Goal: Complete application form

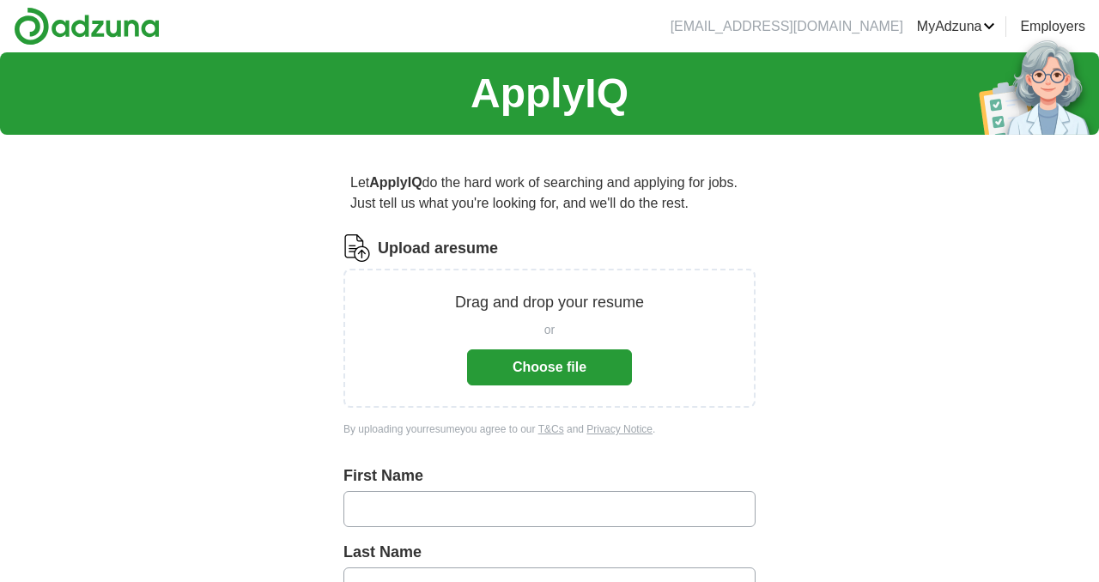
click at [598, 372] on button "Choose file" at bounding box center [549, 367] width 165 height 36
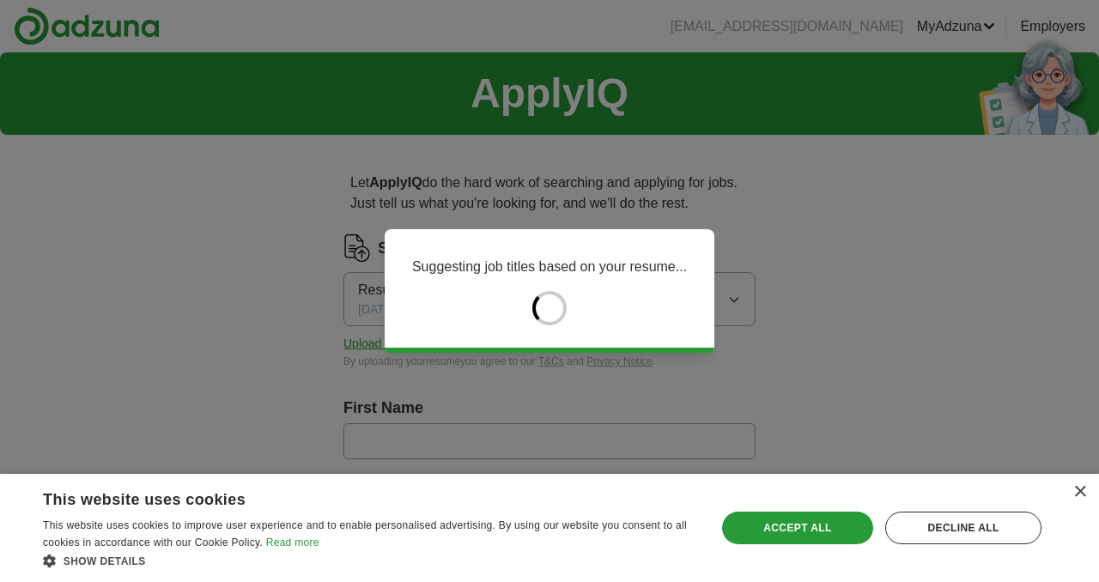
type input "*******"
type input "*********"
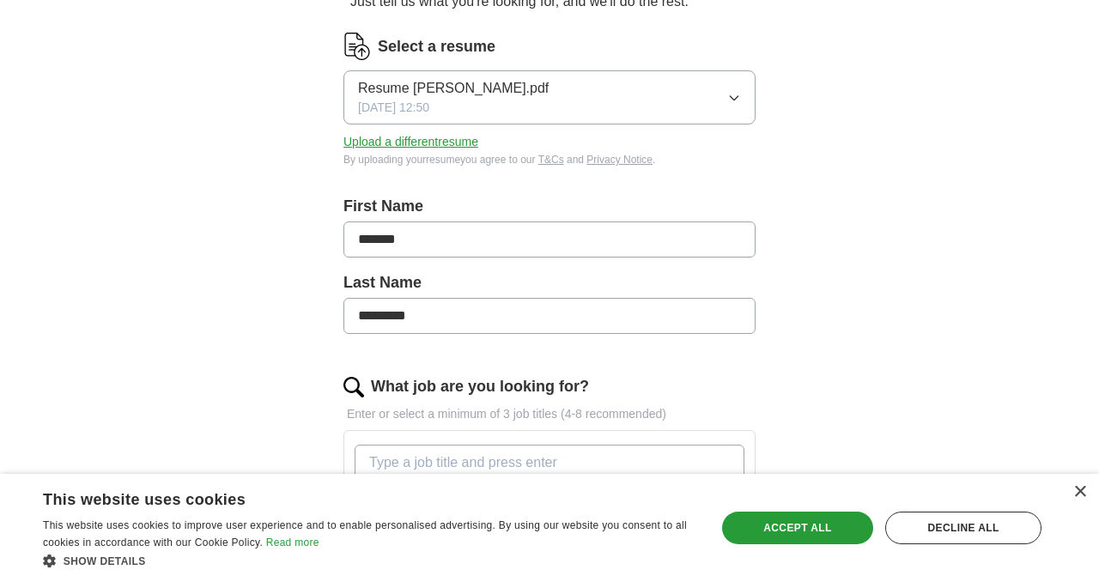
scroll to position [325, 0]
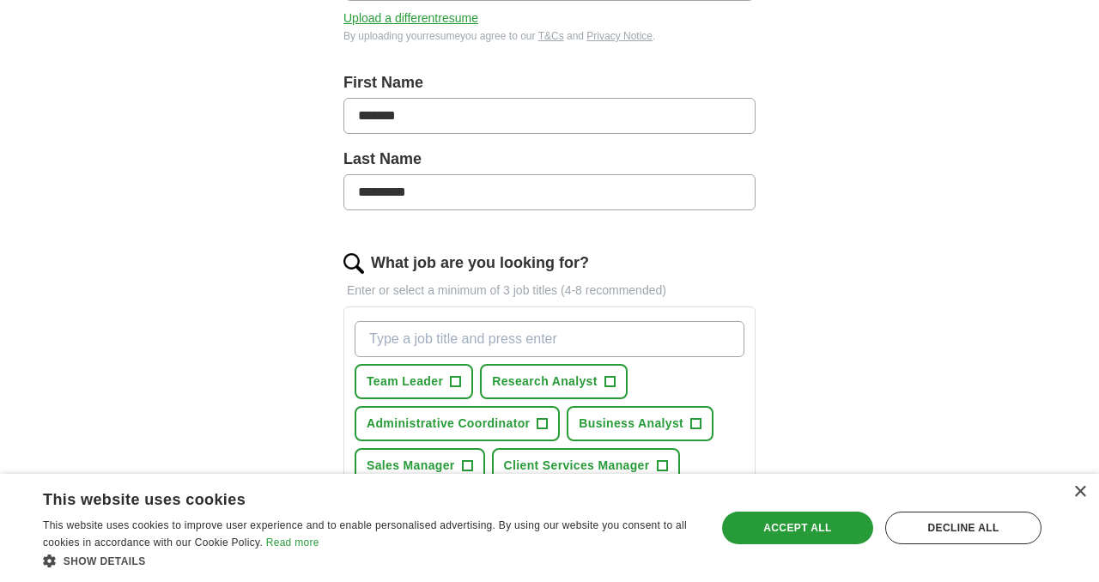
click at [465, 338] on input "What job are you looking for?" at bounding box center [550, 339] width 390 height 36
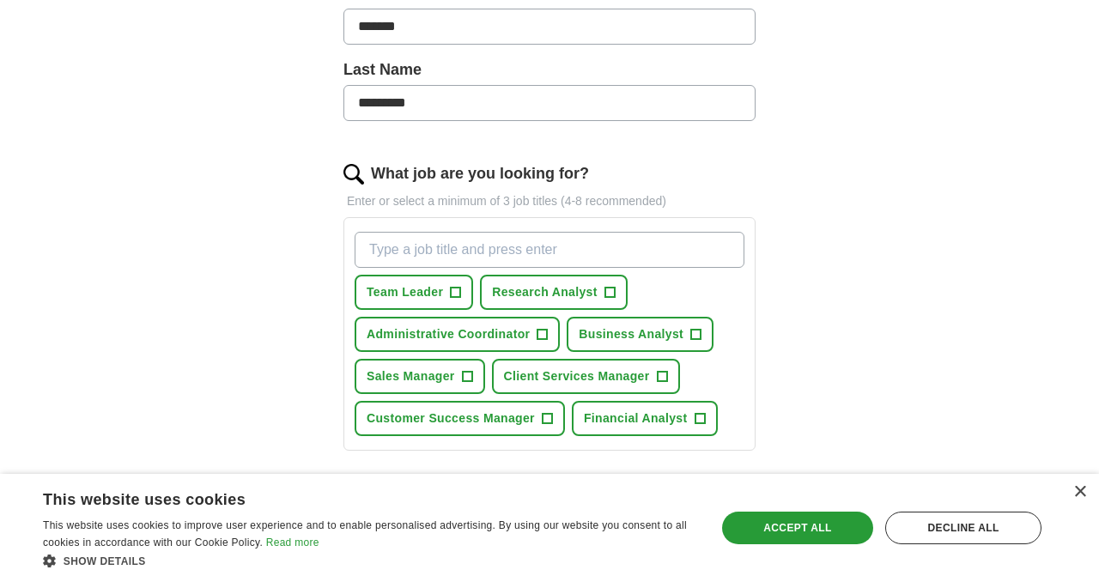
scroll to position [416, 0]
type input "forensic accounting"
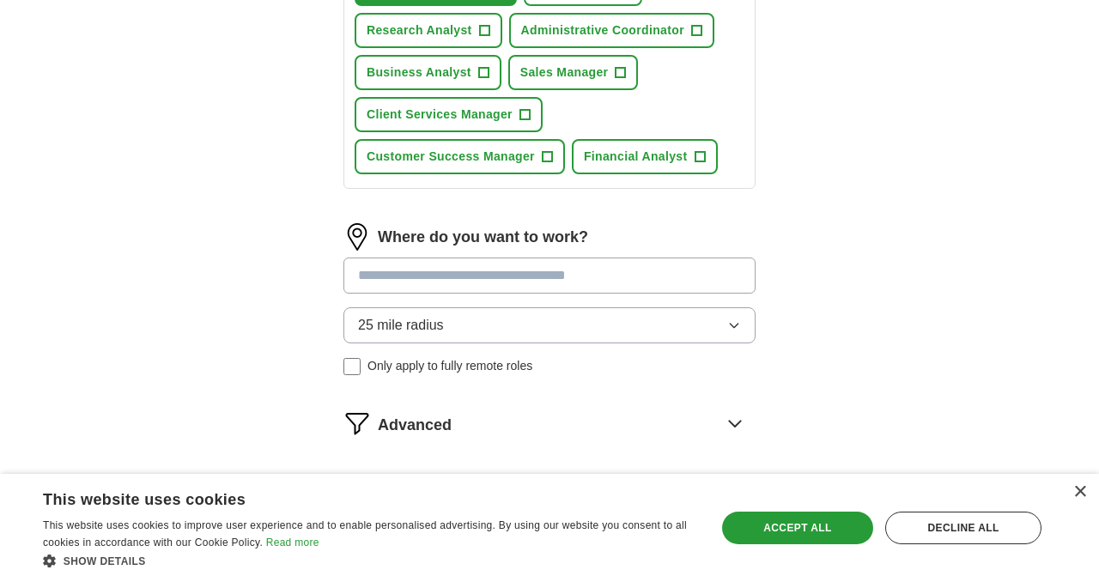
scroll to position [736, 0]
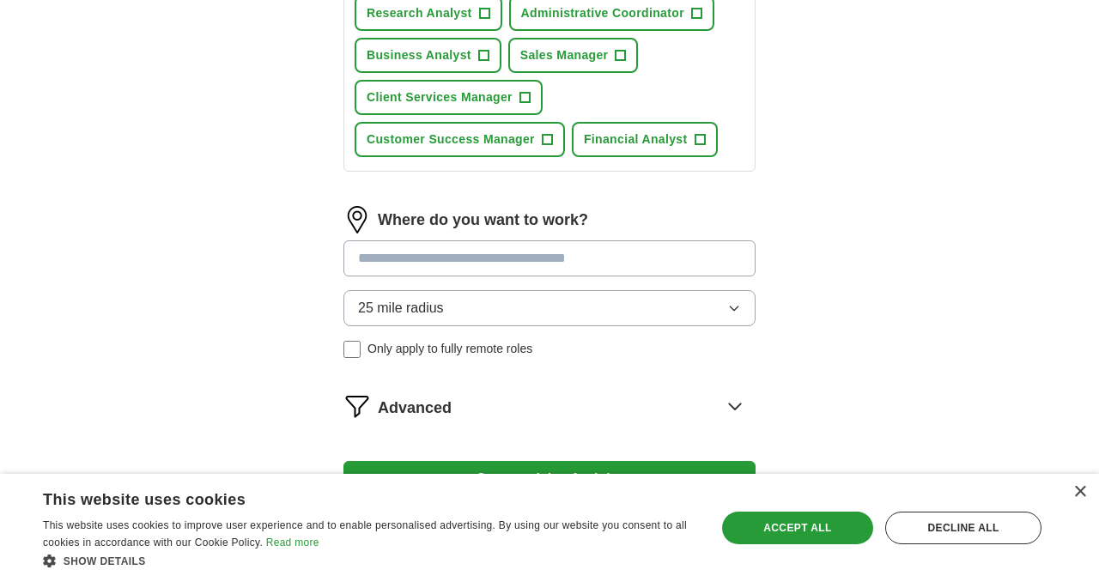
click at [535, 258] on div "Where do you want to work? 25 mile radius Only apply to fully remote roles" at bounding box center [549, 289] width 412 height 166
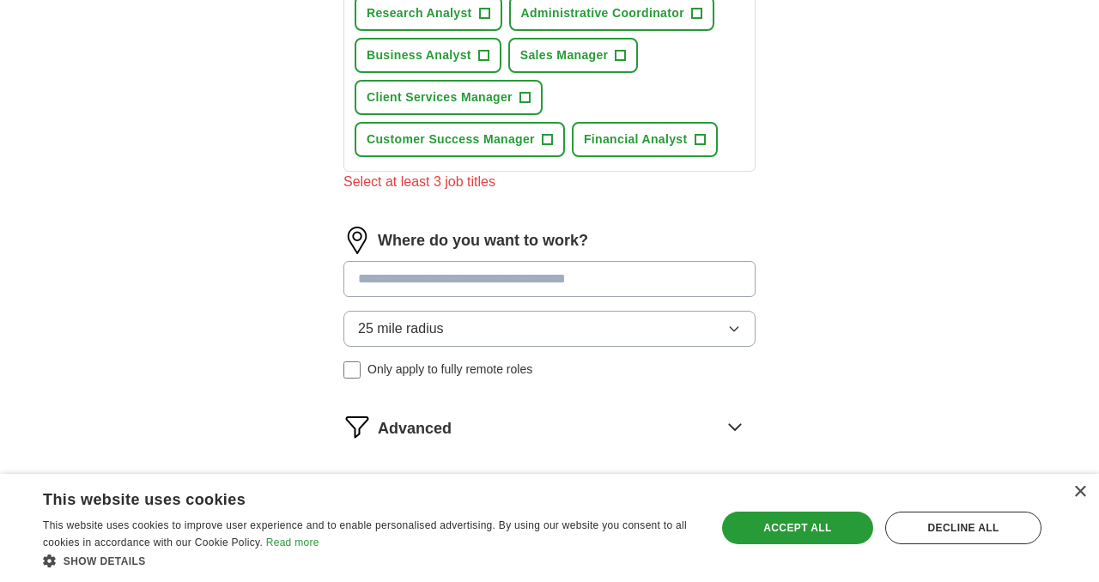
click at [539, 281] on input at bounding box center [549, 279] width 412 height 36
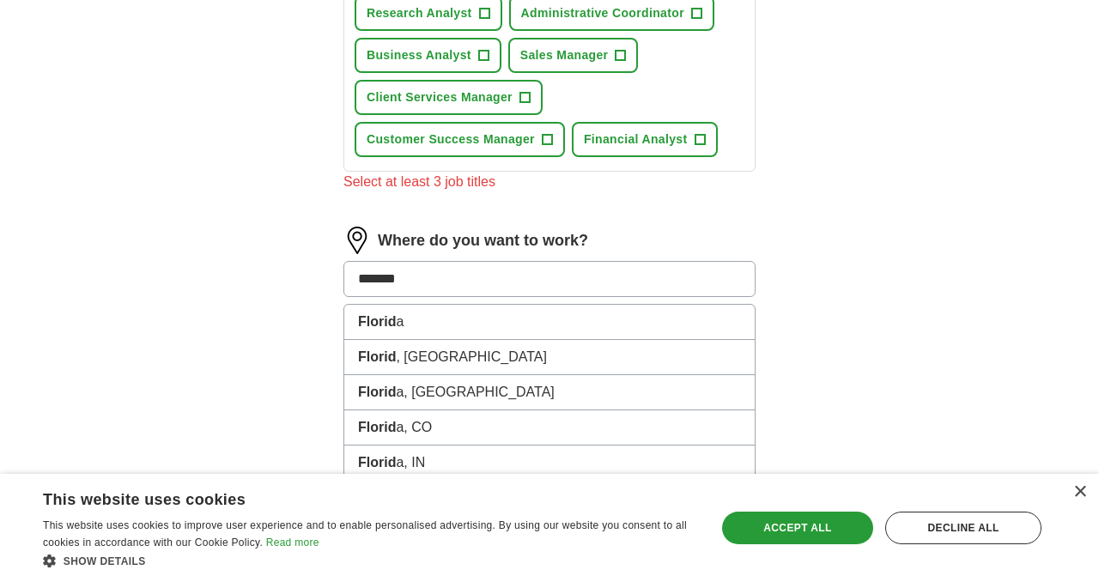
type input "*******"
click at [343, 482] on button "Start applying for jobs" at bounding box center [549, 500] width 412 height 36
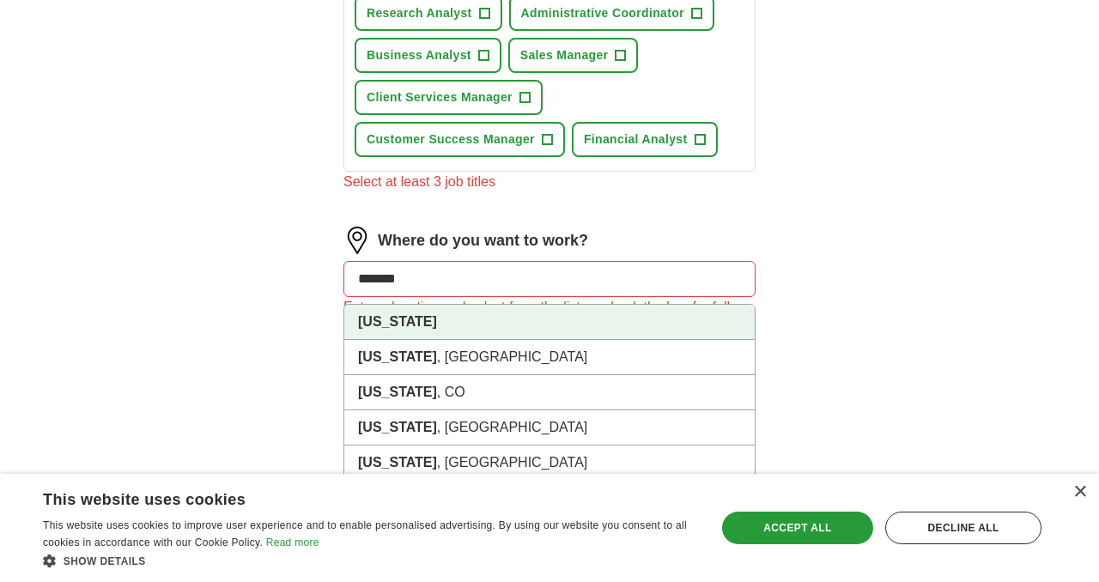
click at [481, 309] on li "[US_STATE]" at bounding box center [549, 322] width 410 height 35
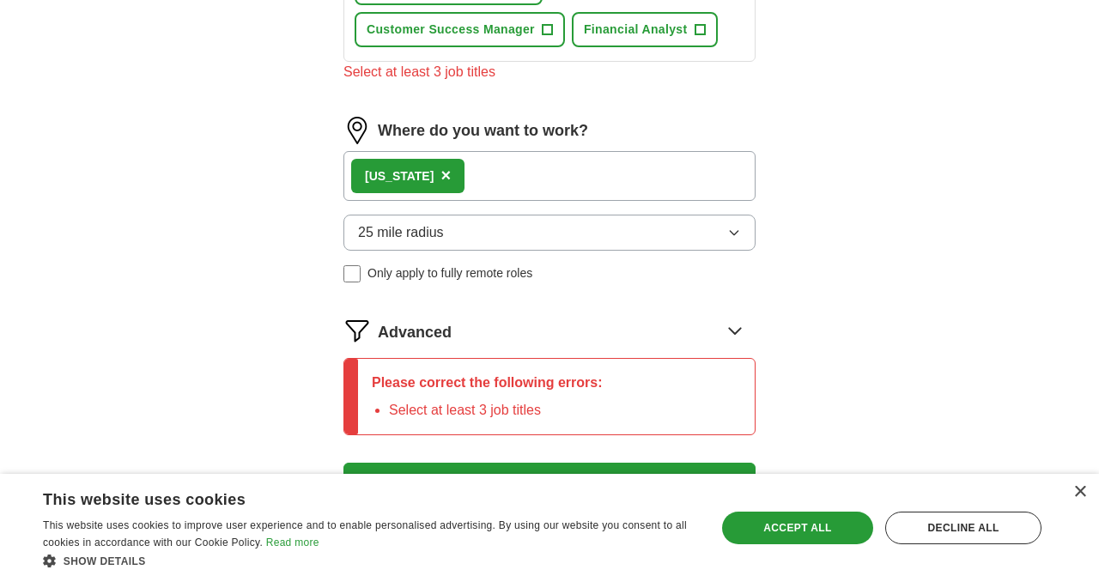
scroll to position [849, 0]
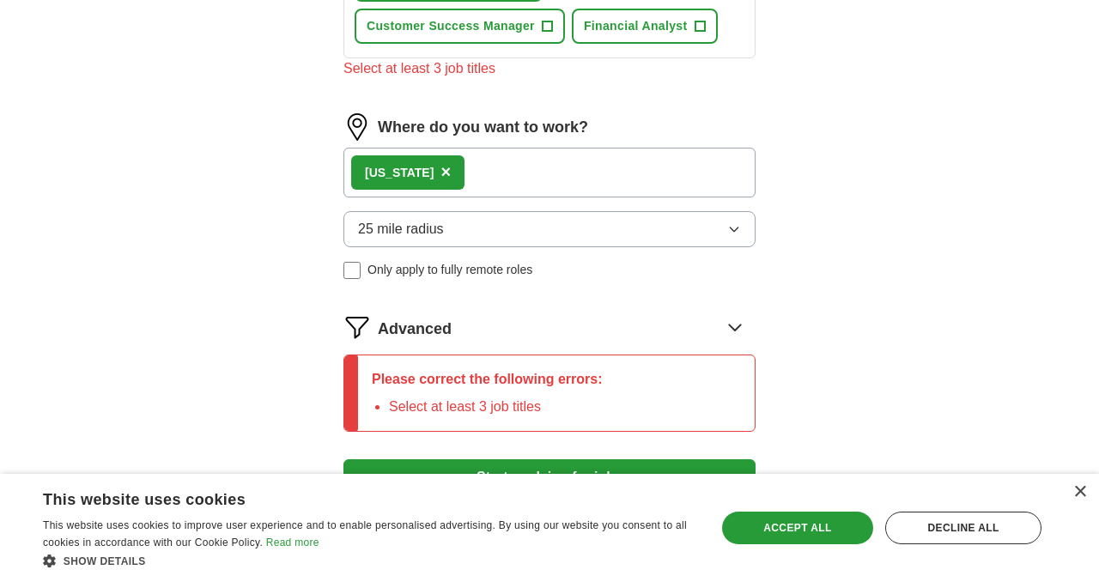
click at [440, 172] on span "×" at bounding box center [445, 171] width 10 height 19
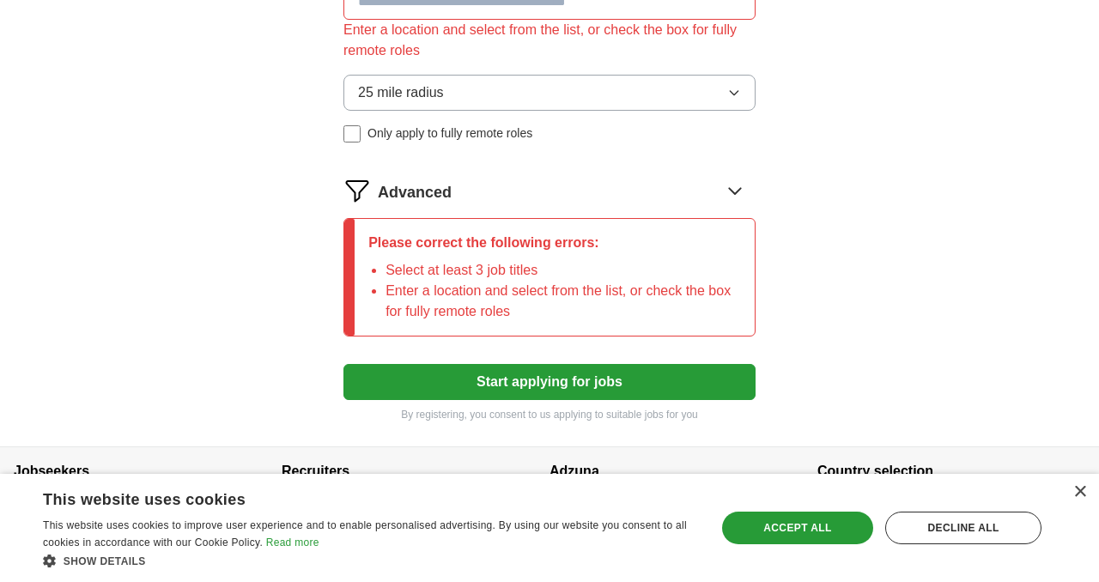
scroll to position [918, 0]
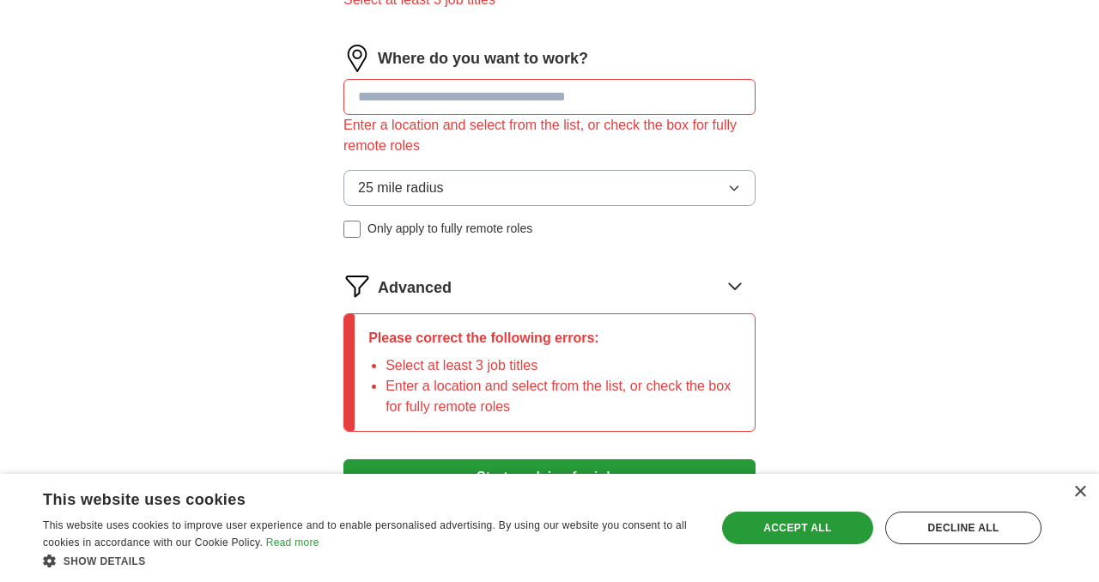
click at [416, 99] on input at bounding box center [549, 97] width 412 height 36
type input "*******"
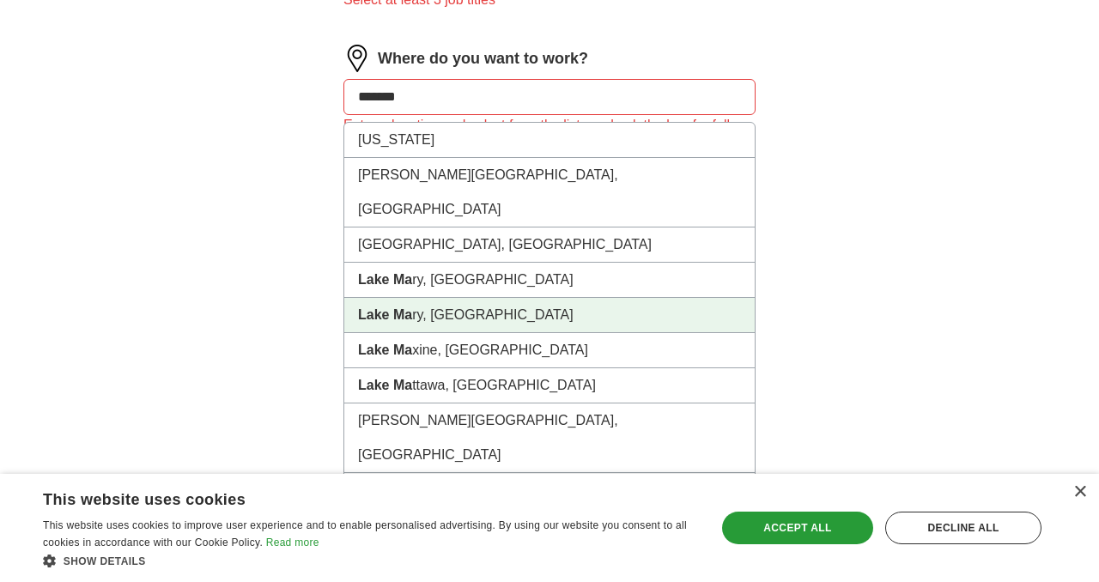
click at [433, 298] on li "[GEOGRAPHIC_DATA], [GEOGRAPHIC_DATA]" at bounding box center [549, 315] width 410 height 35
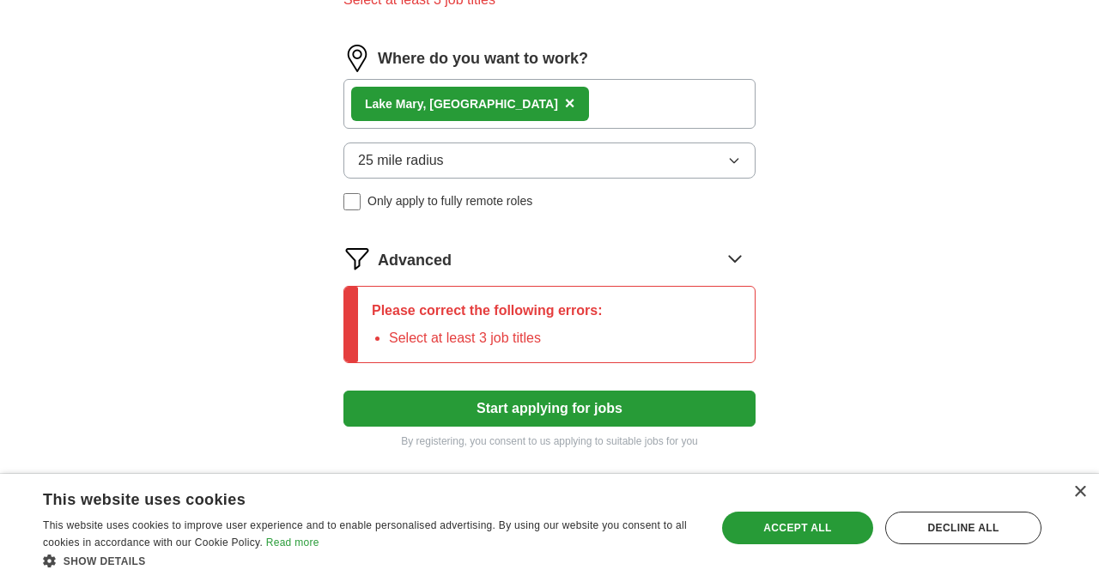
click at [561, 402] on button "Start applying for jobs" at bounding box center [549, 409] width 412 height 36
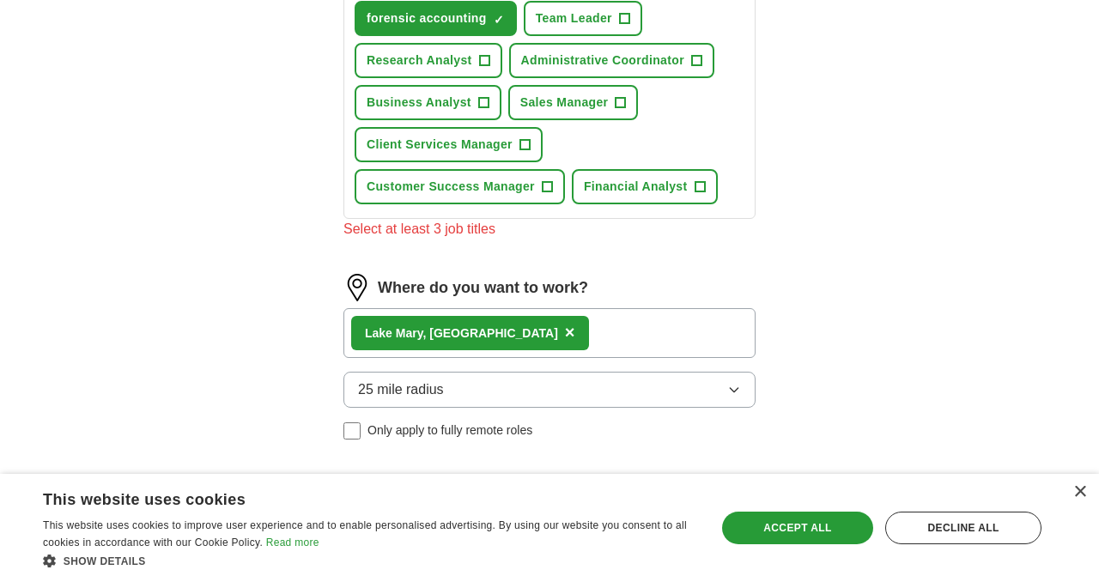
scroll to position [982, 0]
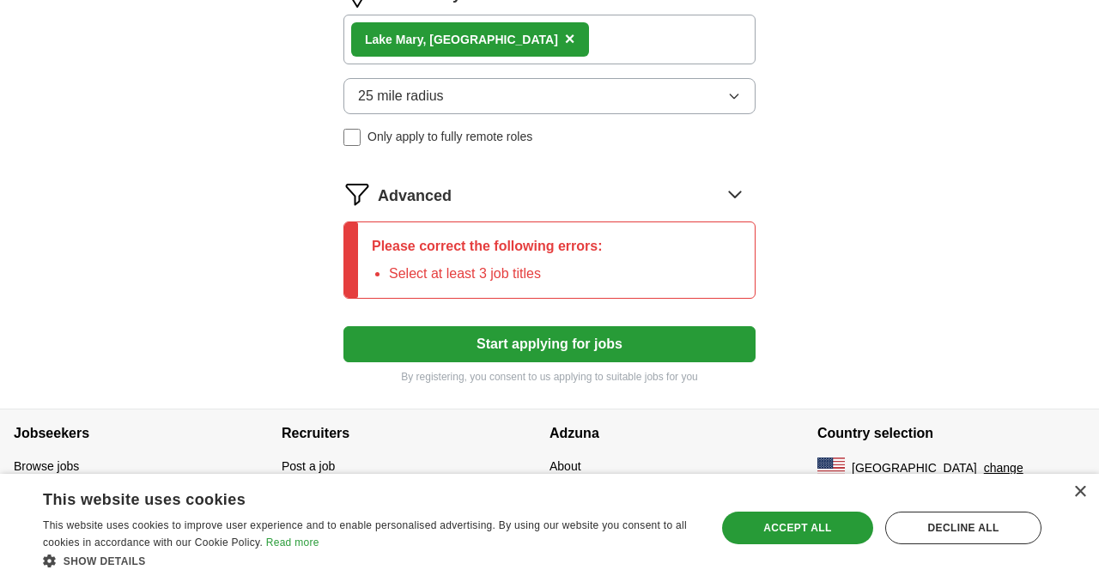
click at [513, 349] on button "Start applying for jobs" at bounding box center [549, 344] width 412 height 36
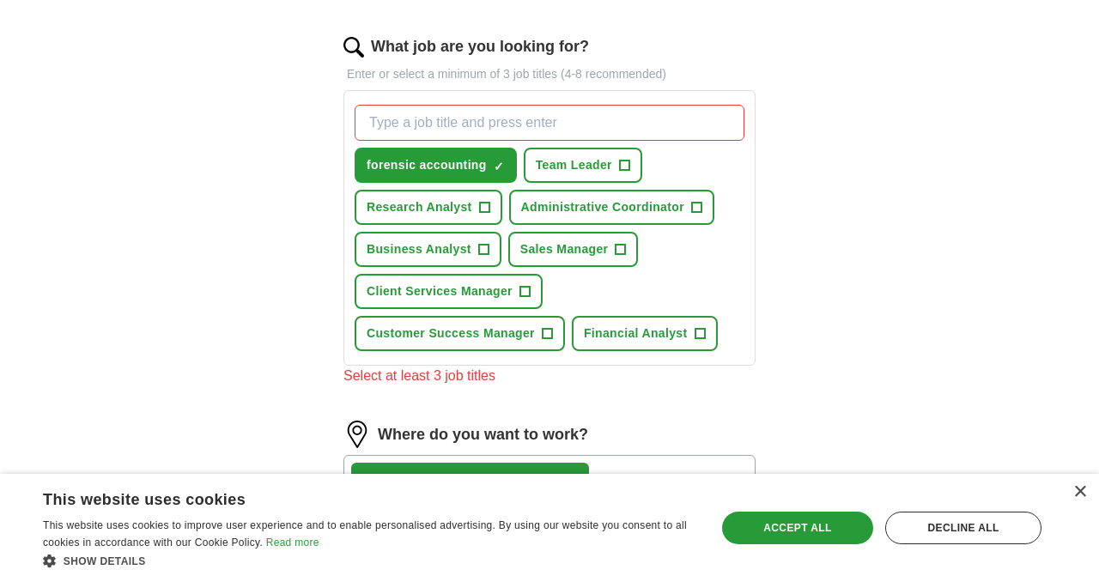
scroll to position [520, 0]
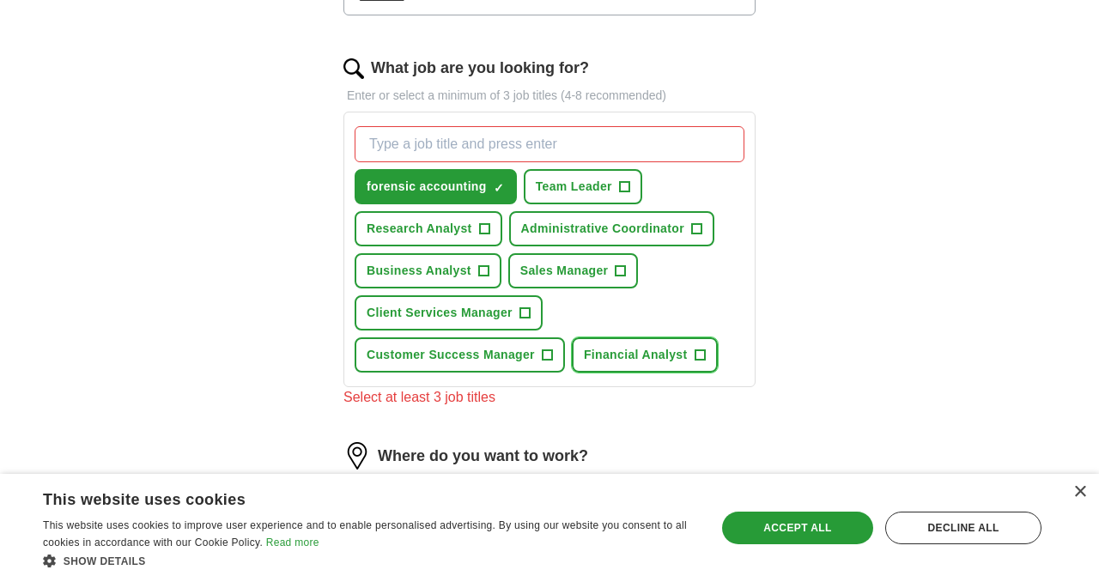
click at [672, 363] on span "Financial Analyst" at bounding box center [636, 355] width 104 height 18
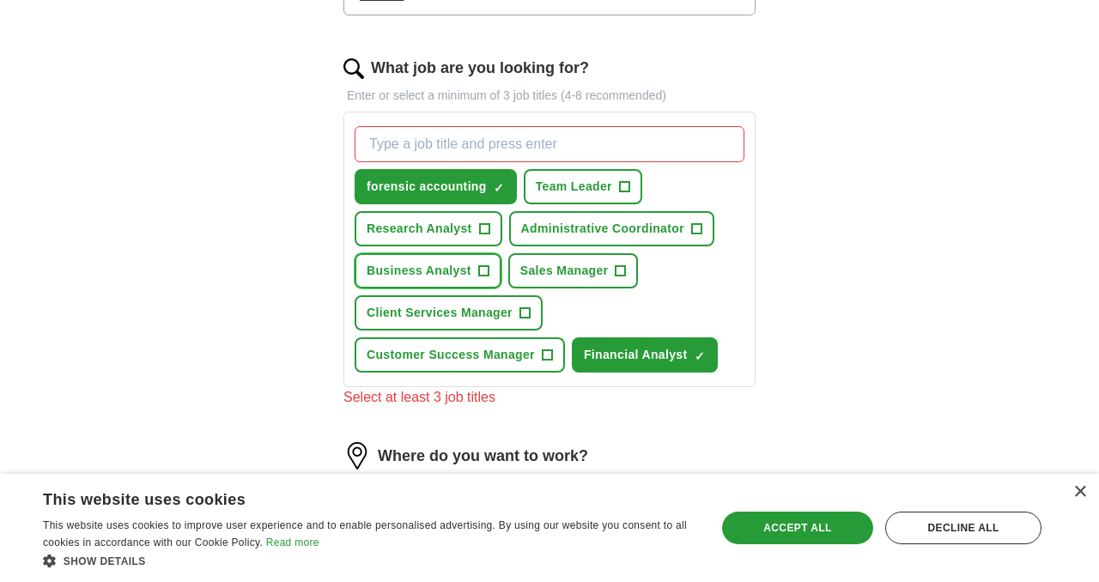
click at [445, 269] on span "Business Analyst" at bounding box center [419, 271] width 105 height 18
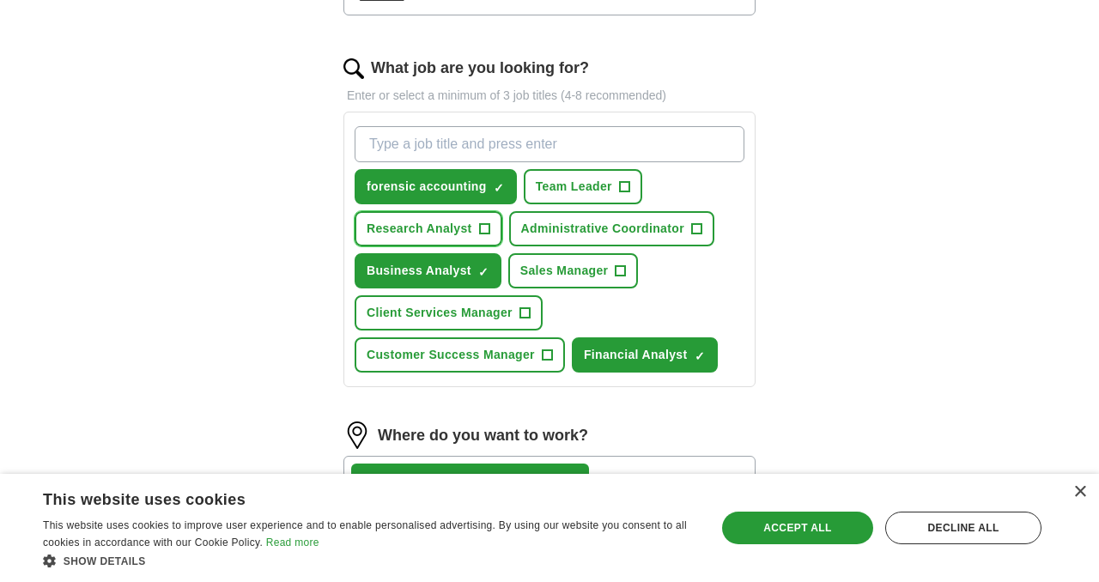
click at [435, 233] on span "Research Analyst" at bounding box center [420, 229] width 106 height 18
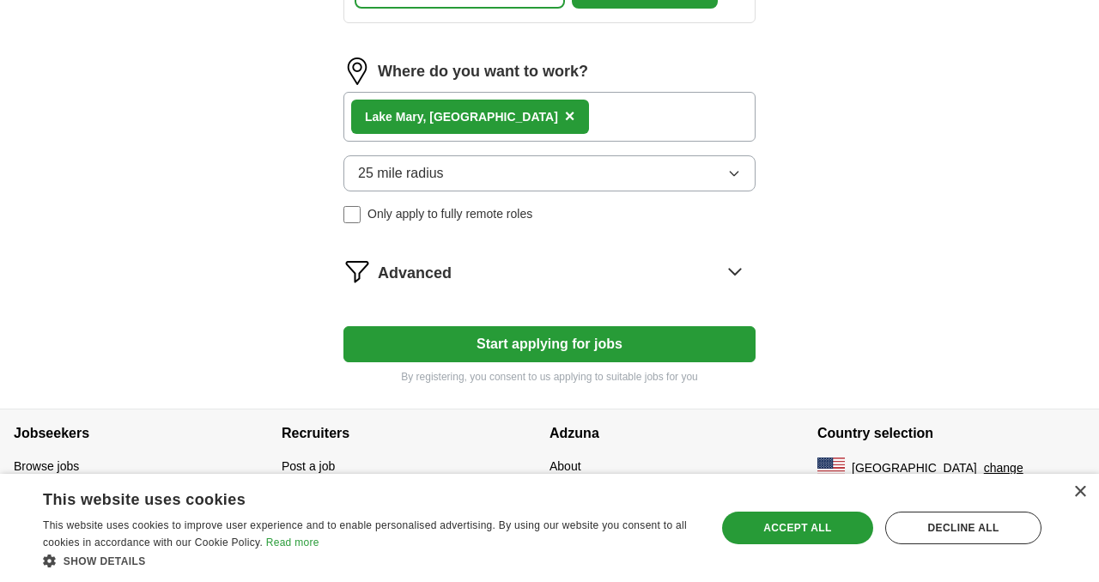
click at [509, 337] on button "Start applying for jobs" at bounding box center [549, 344] width 412 height 36
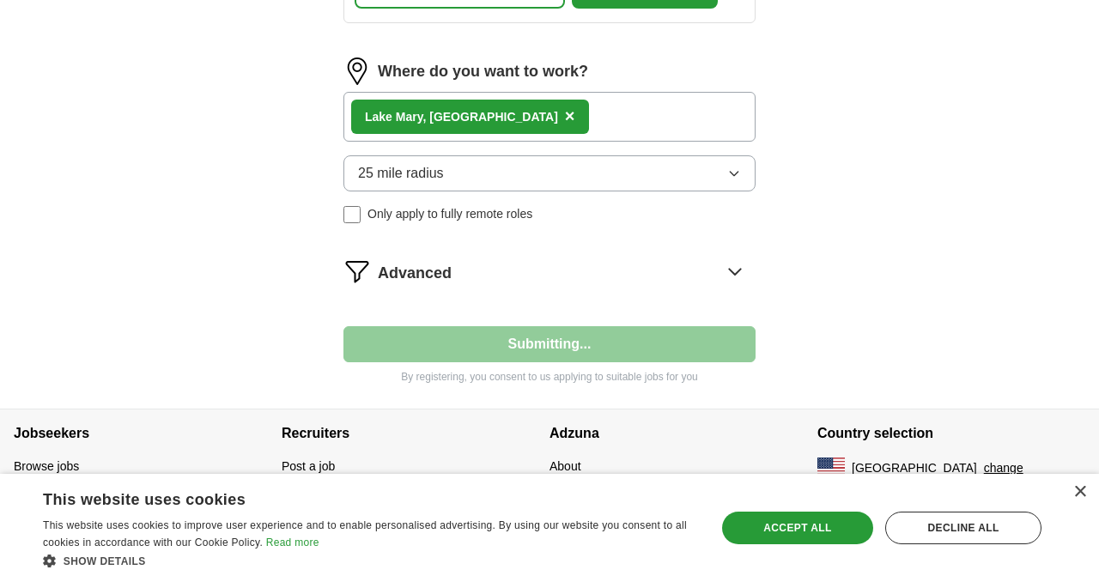
select select "**"
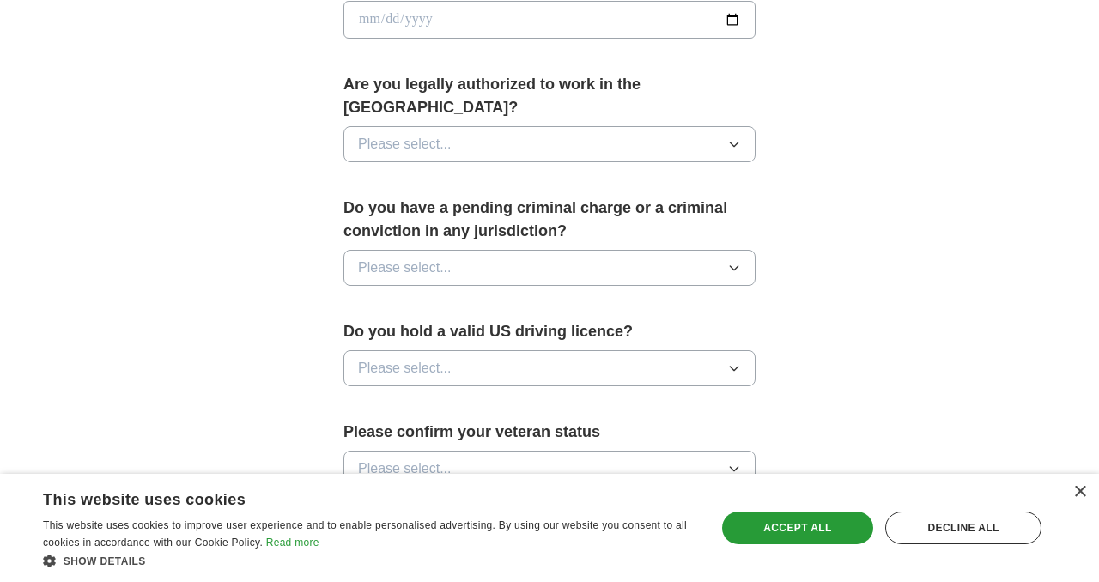
scroll to position [1184, 0]
